Goal: Information Seeking & Learning: Check status

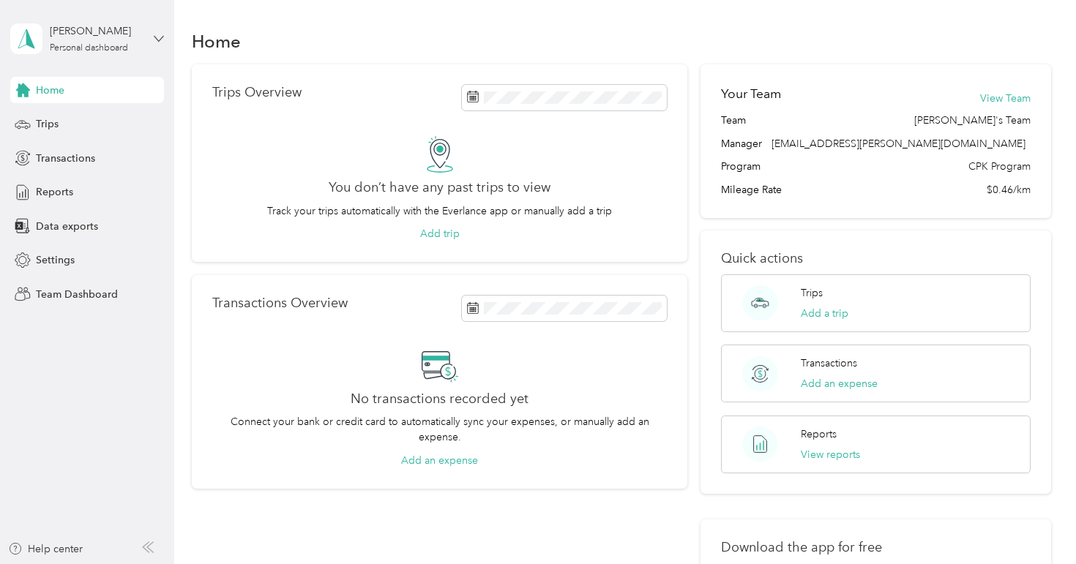
click at [157, 37] on icon at bounding box center [159, 39] width 10 height 10
click at [117, 120] on div "Team dashboard" at bounding box center [205, 121] width 370 height 26
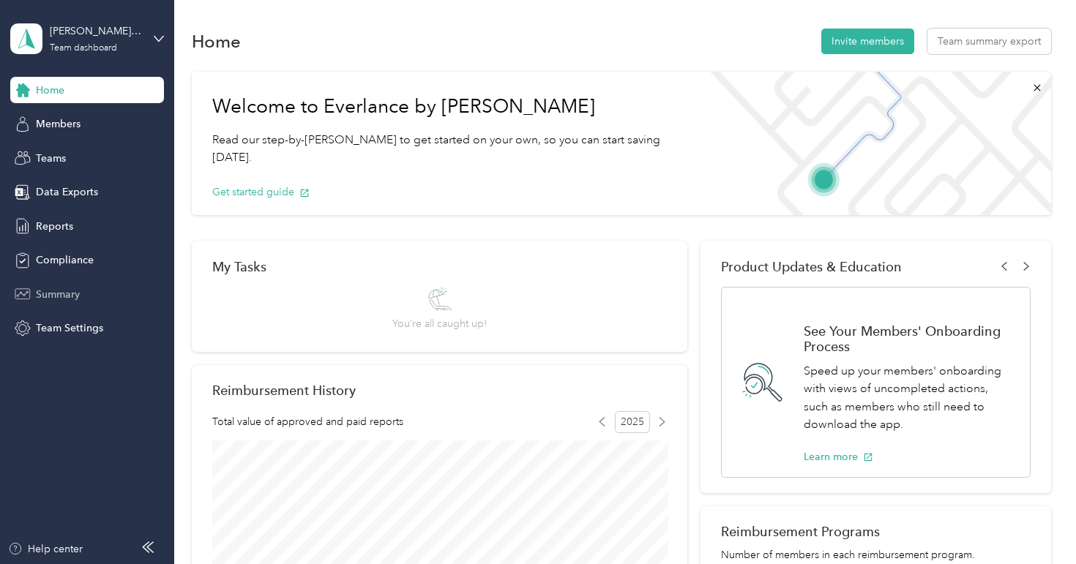
click at [67, 289] on span "Summary" at bounding box center [58, 294] width 44 height 15
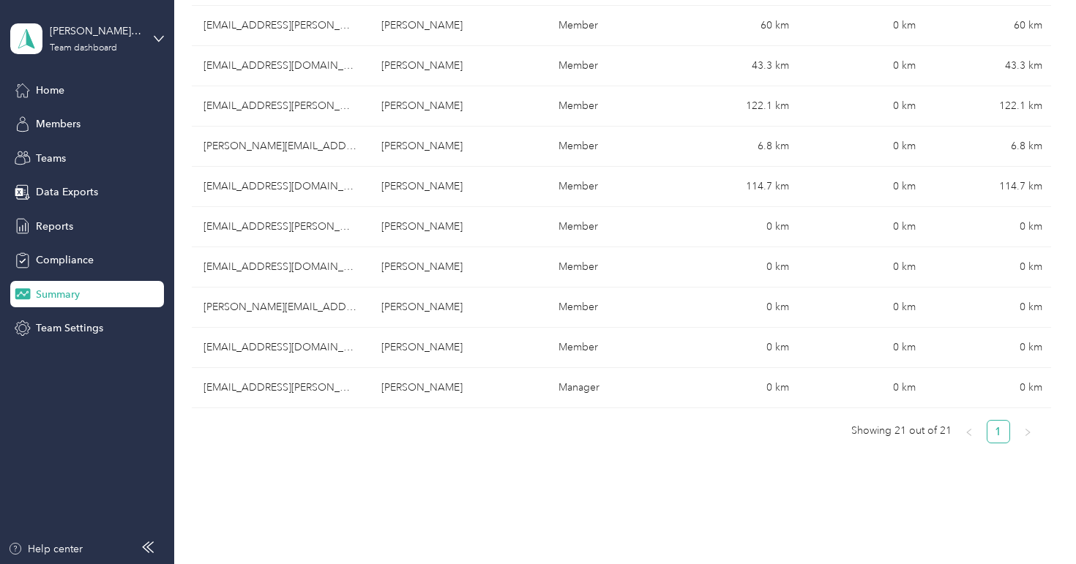
scroll to position [704, 0]
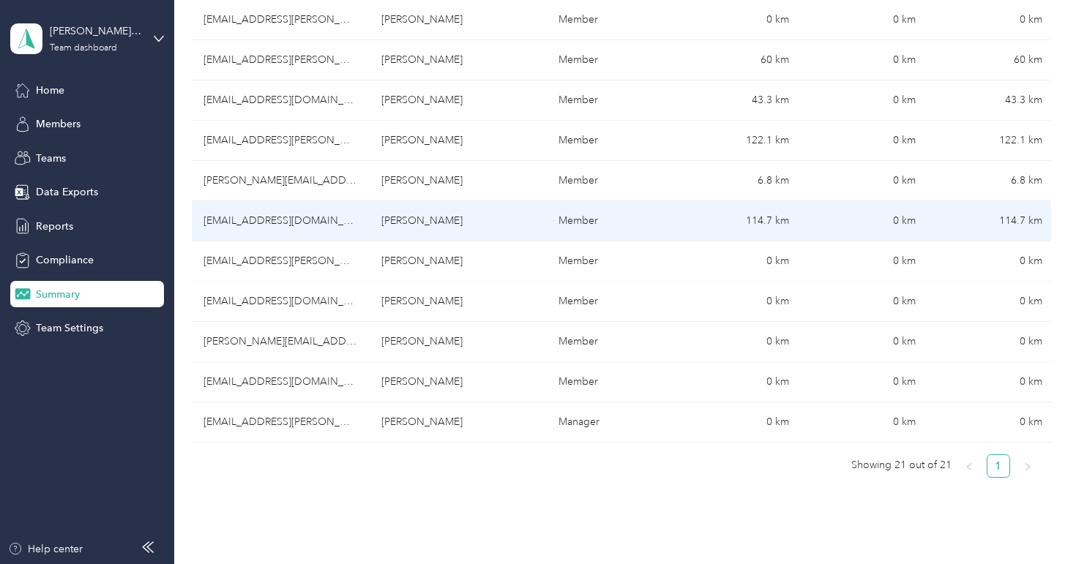
click at [460, 221] on td "[PERSON_NAME]" at bounding box center [459, 221] width 178 height 40
